Goal: Task Accomplishment & Management: Manage account settings

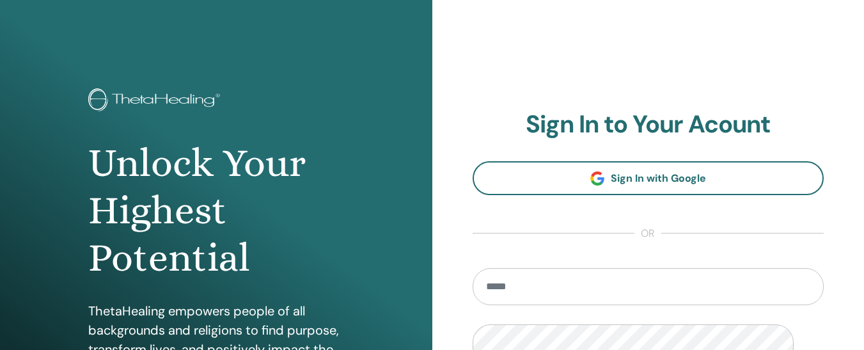
scroll to position [279, 0]
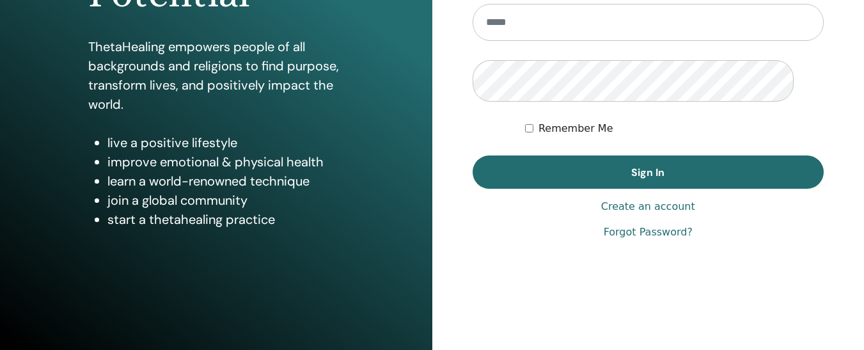
click at [527, 41] on input "email" at bounding box center [648, 22] width 352 height 37
click at [627, 214] on link "Create an account" at bounding box center [648, 206] width 94 height 15
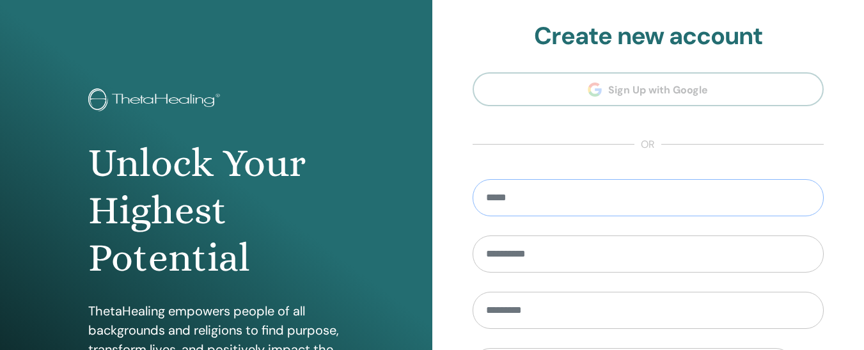
click at [551, 216] on input "email" at bounding box center [648, 197] width 352 height 37
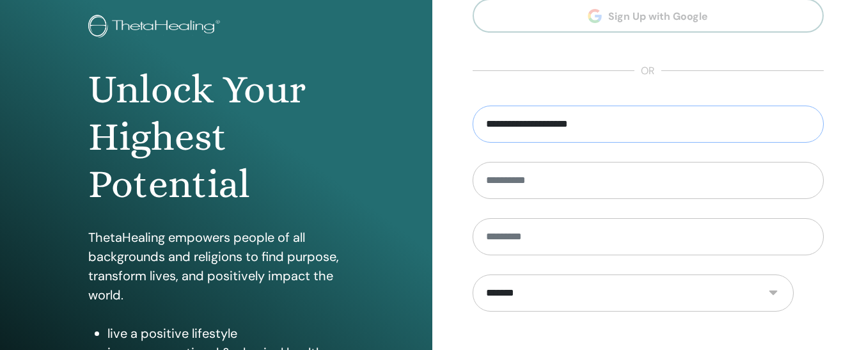
scroll to position [77, 0]
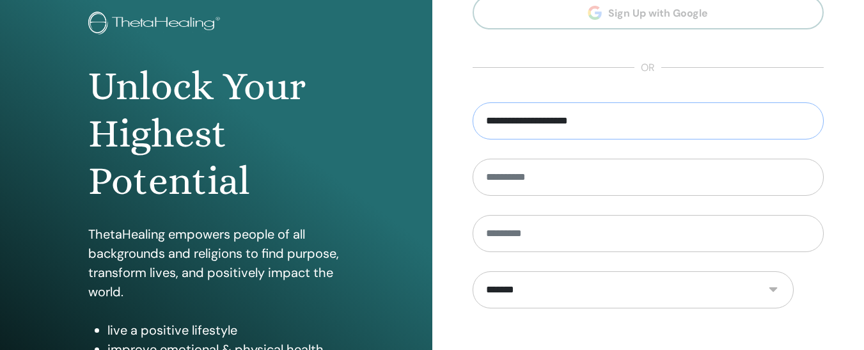
type input "**********"
click at [523, 196] on input "text" at bounding box center [648, 177] width 352 height 37
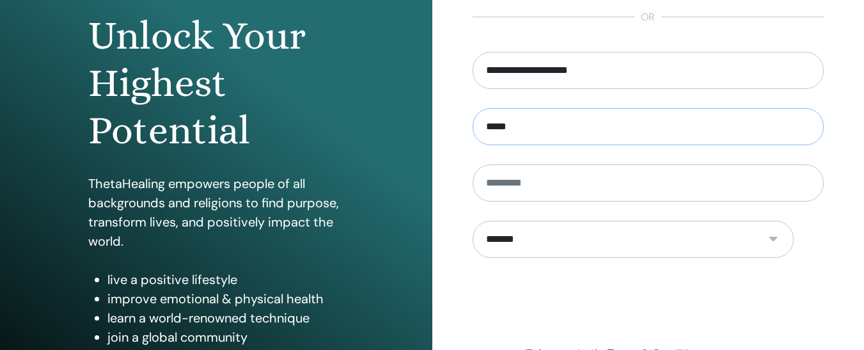
scroll to position [128, 0]
type input "*****"
click at [502, 201] on input "text" at bounding box center [648, 182] width 352 height 37
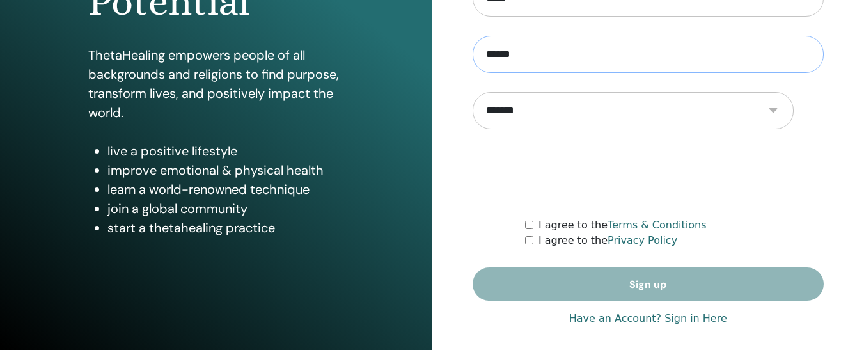
scroll to position [281, 0]
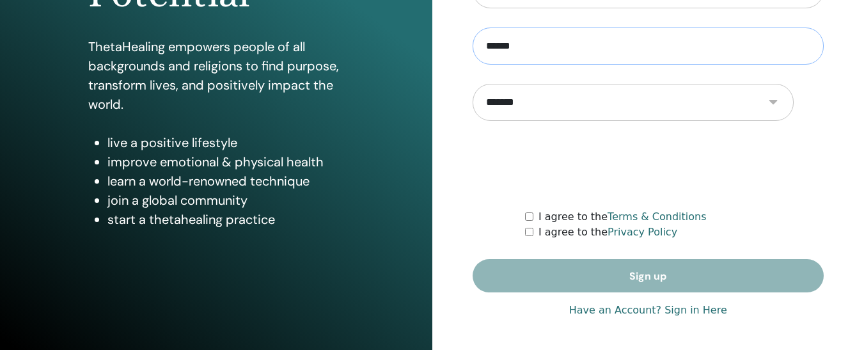
type input "******"
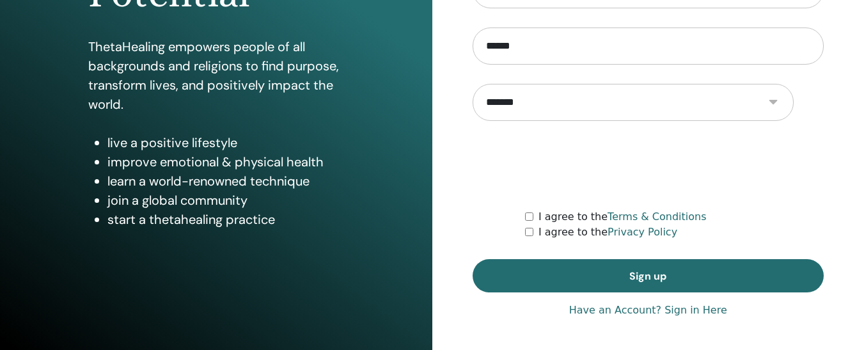
scroll to position [371, 0]
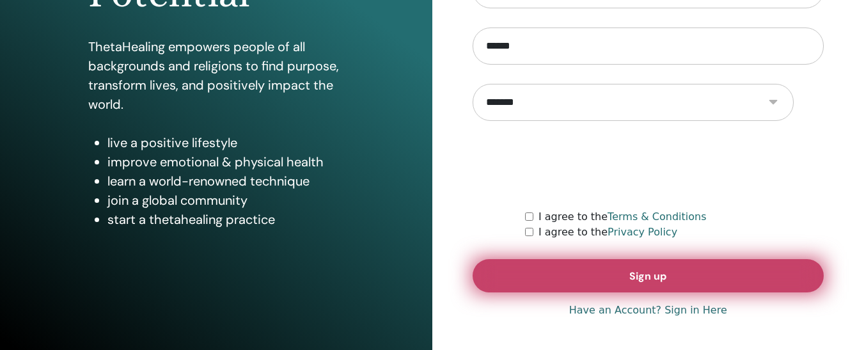
click at [666, 283] on span "Sign up" at bounding box center [647, 275] width 37 height 13
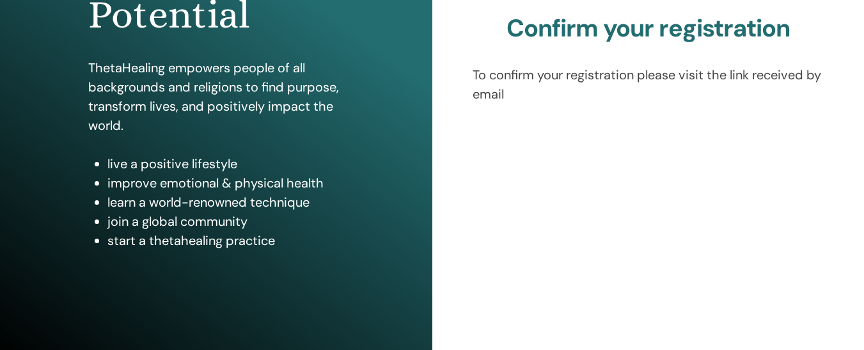
scroll to position [268, 0]
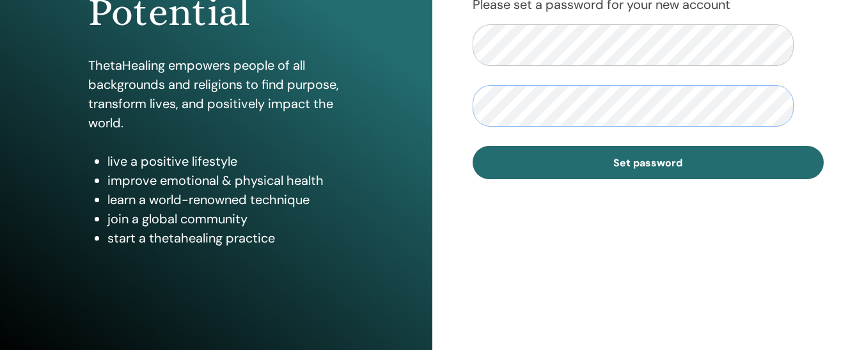
scroll to position [256, 0]
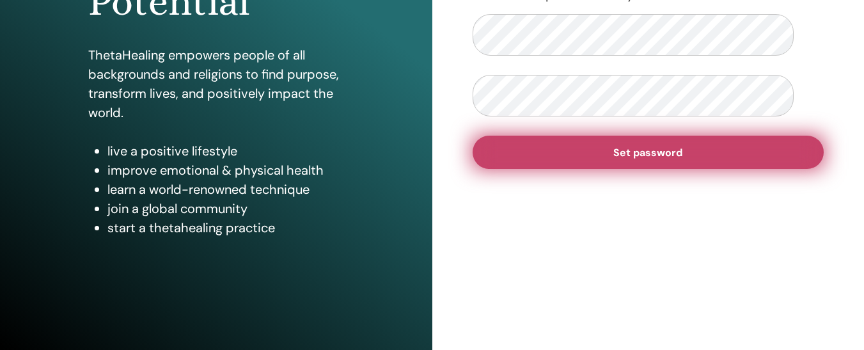
click at [616, 159] on span "Set password" at bounding box center [647, 152] width 69 height 13
click at [657, 159] on span "Set password" at bounding box center [647, 152] width 69 height 13
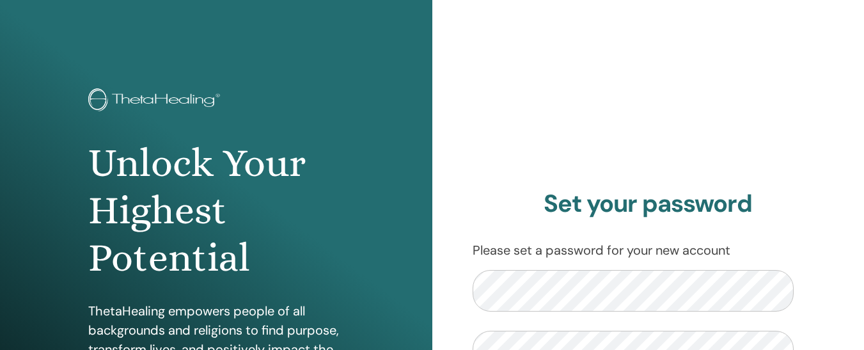
scroll to position [254, 0]
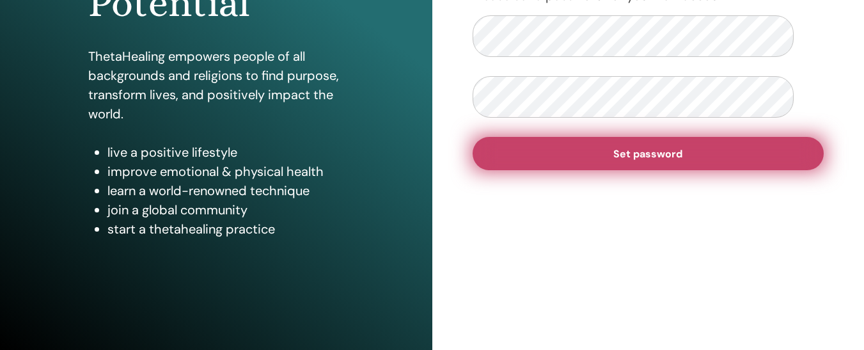
click at [598, 170] on button "Set password" at bounding box center [648, 153] width 352 height 33
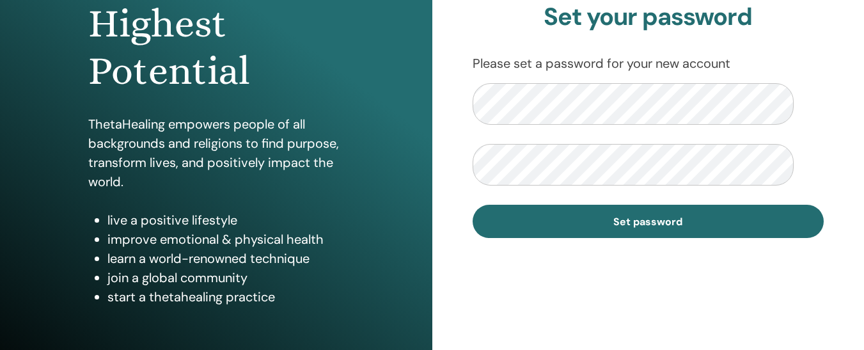
scroll to position [192, 0]
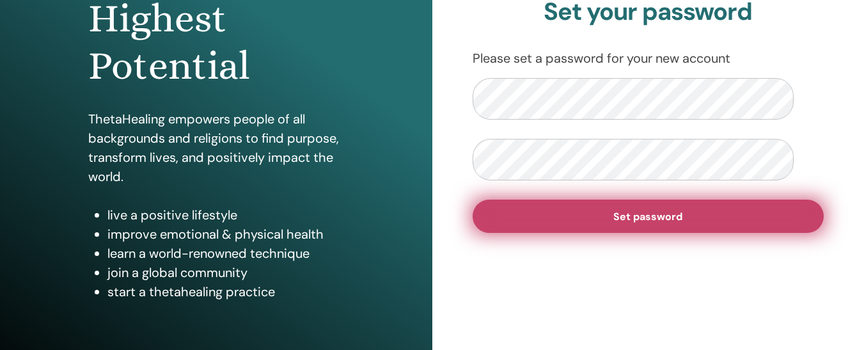
click at [572, 233] on button "Set password" at bounding box center [648, 215] width 352 height 33
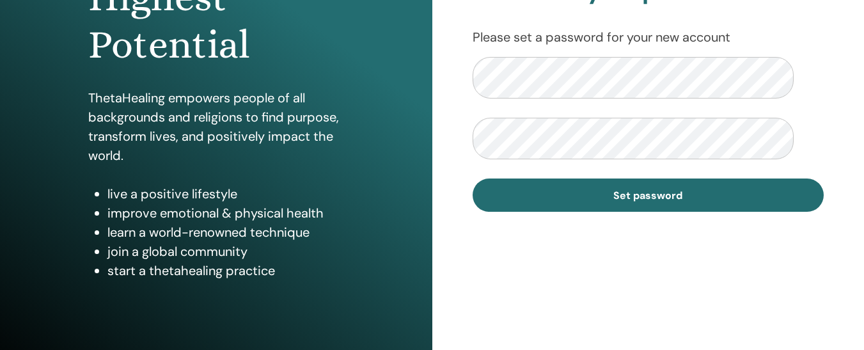
scroll to position [136, 0]
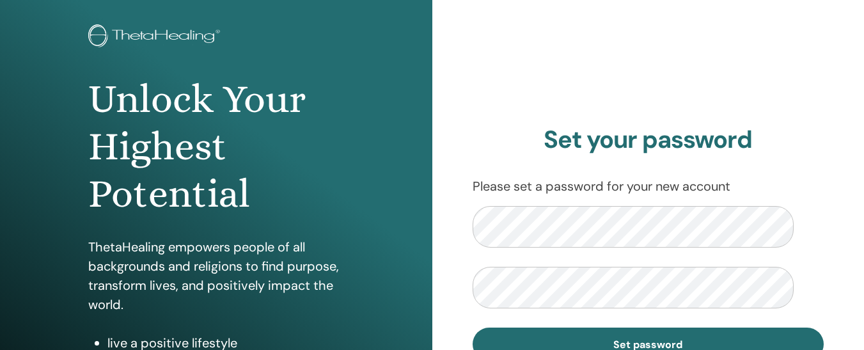
scroll to position [205, 0]
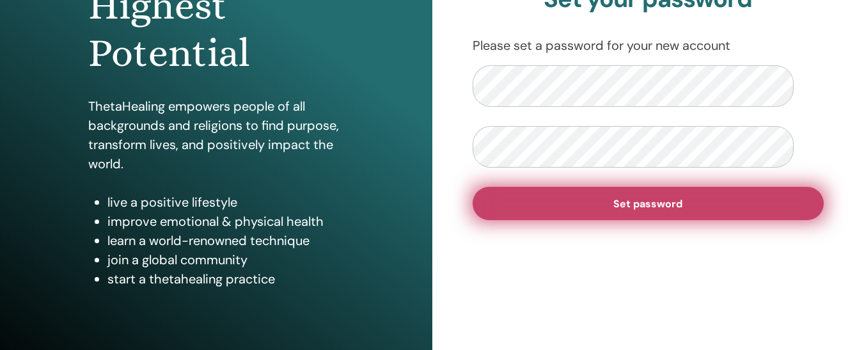
click at [614, 210] on span "Set password" at bounding box center [647, 203] width 69 height 13
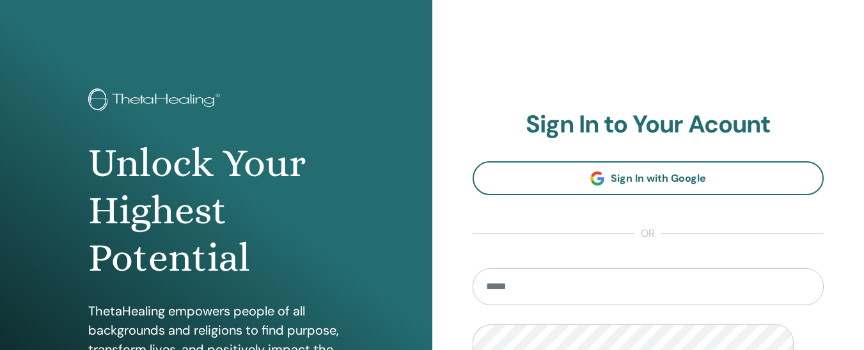
scroll to position [279, 0]
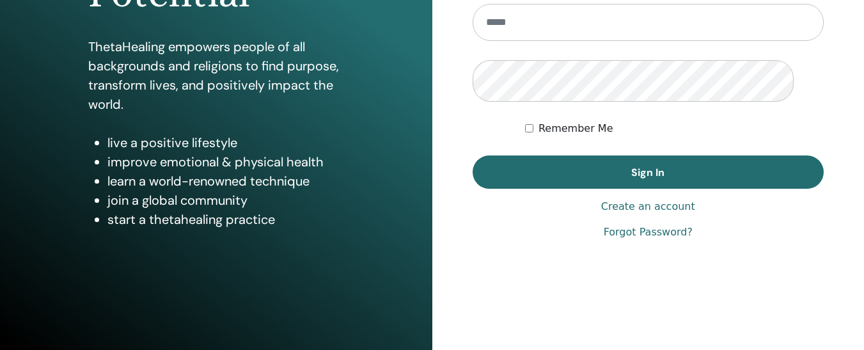
click at [250, 114] on p "ThetaHealing empowers people of all backgrounds and religions to find purpose, …" at bounding box center [216, 75] width 256 height 77
click at [642, 224] on link "Forgot Password?" at bounding box center [647, 231] width 89 height 15
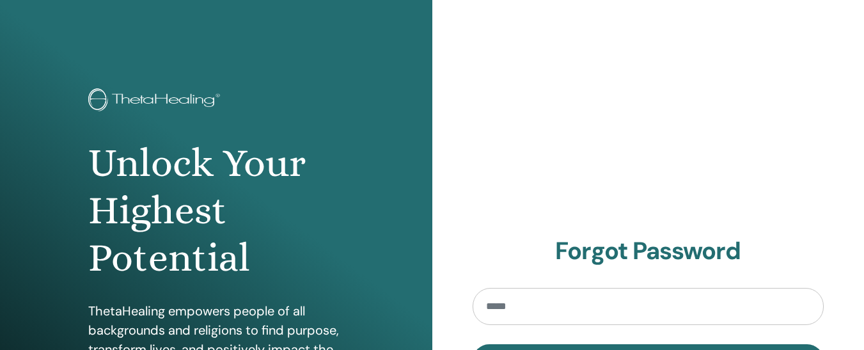
scroll to position [252, 0]
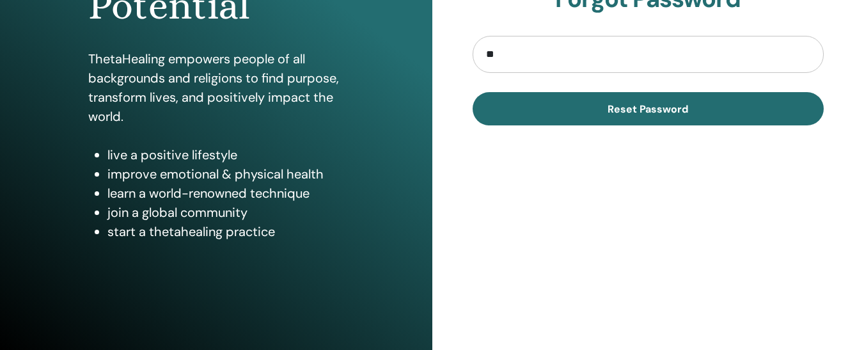
type input "**********"
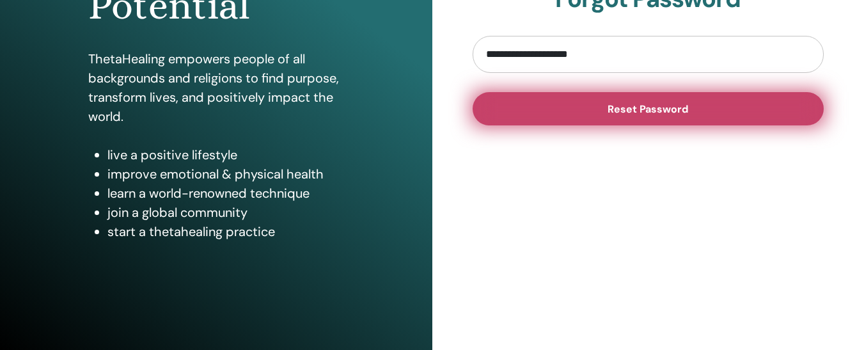
click at [621, 116] on span "Reset Password" at bounding box center [647, 108] width 81 height 13
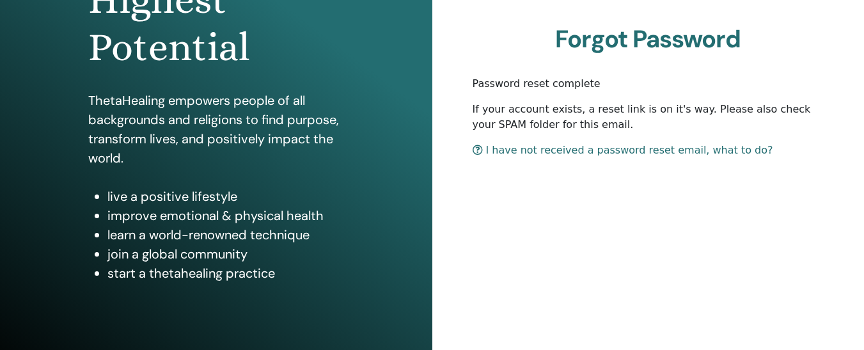
scroll to position [217, 0]
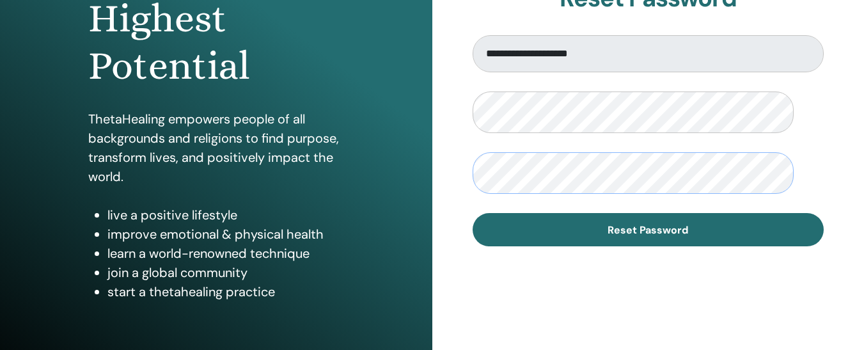
scroll to position [268, 0]
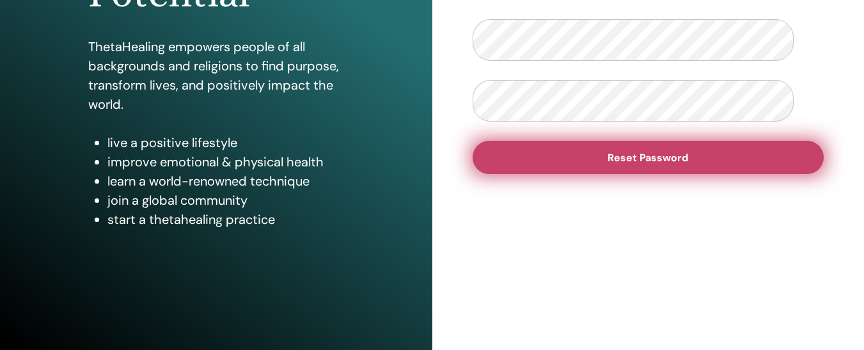
click at [585, 174] on button "Reset Password" at bounding box center [648, 157] width 352 height 33
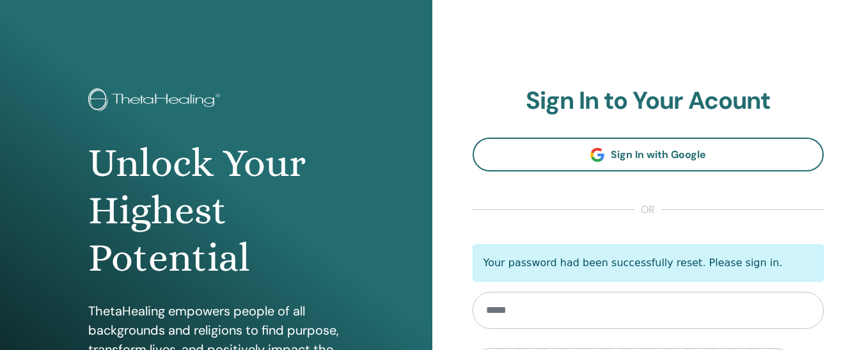
scroll to position [320, 0]
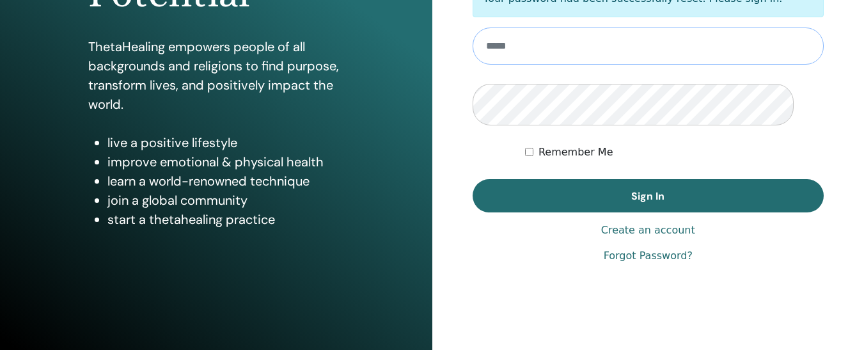
type input "**********"
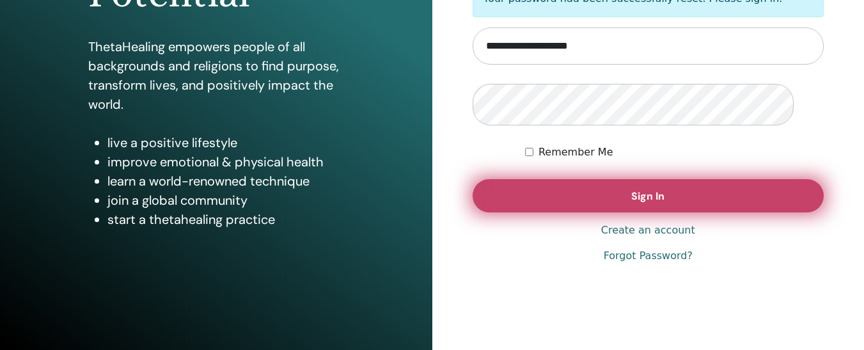
click at [623, 212] on button "Sign In" at bounding box center [648, 195] width 352 height 33
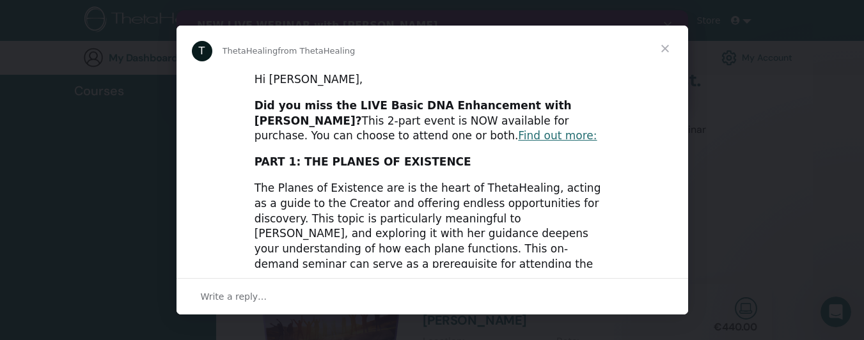
scroll to position [149, 0]
click at [663, 47] on span "Close" at bounding box center [665, 49] width 46 height 46
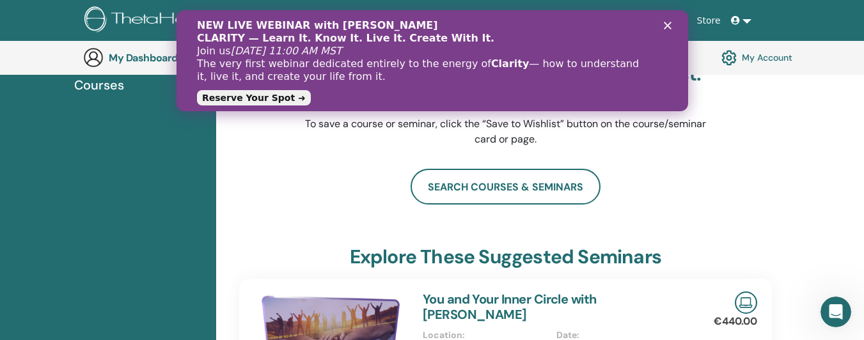
click at [254, 98] on link "Reserve Your Spot ➜" at bounding box center [253, 97] width 114 height 15
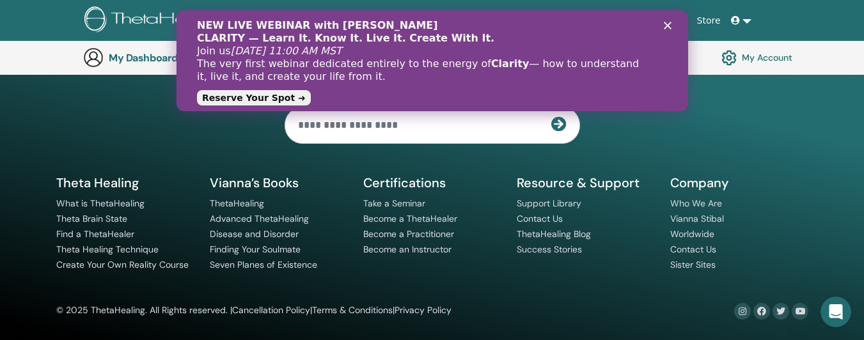
scroll to position [1708, 0]
click at [668, 26] on icon "Close" at bounding box center [667, 26] width 8 height 8
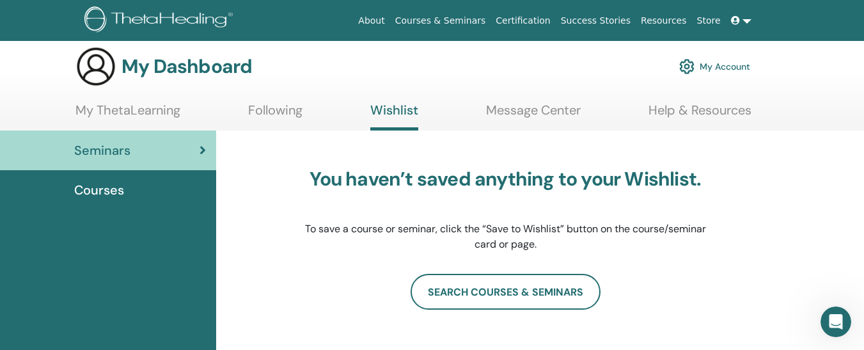
scroll to position [0, 0]
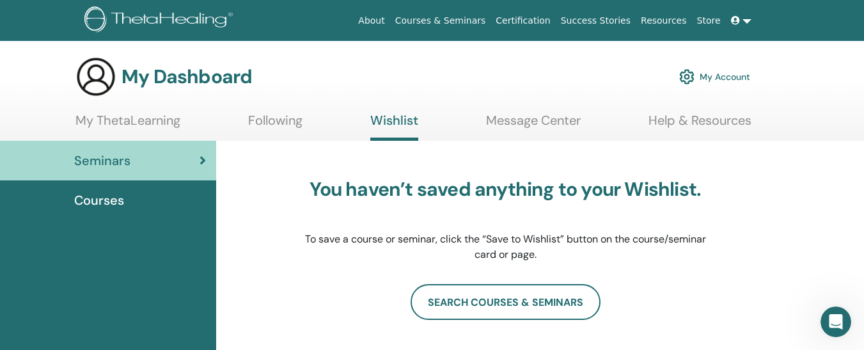
click at [311, 141] on ul "My ThetaLearning Following Wishlist Message Center Help & Resources" at bounding box center [413, 127] width 676 height 28
